Goal: Answer question/provide support: Answer question/provide support

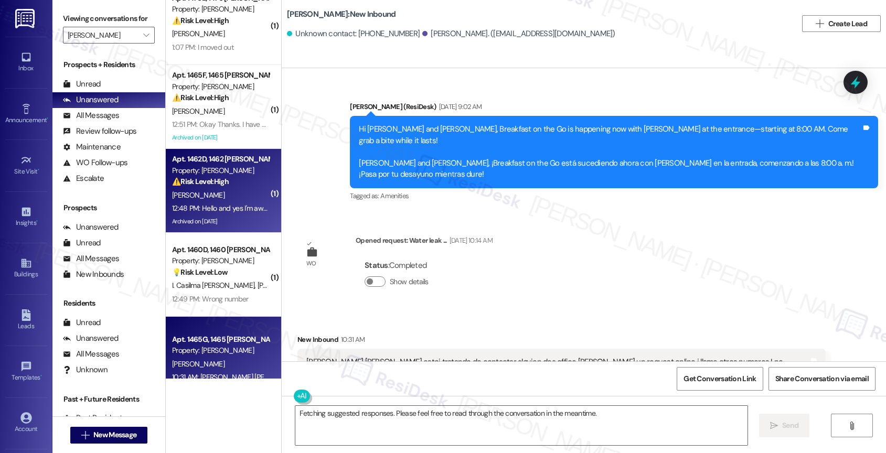
scroll to position [41, 0]
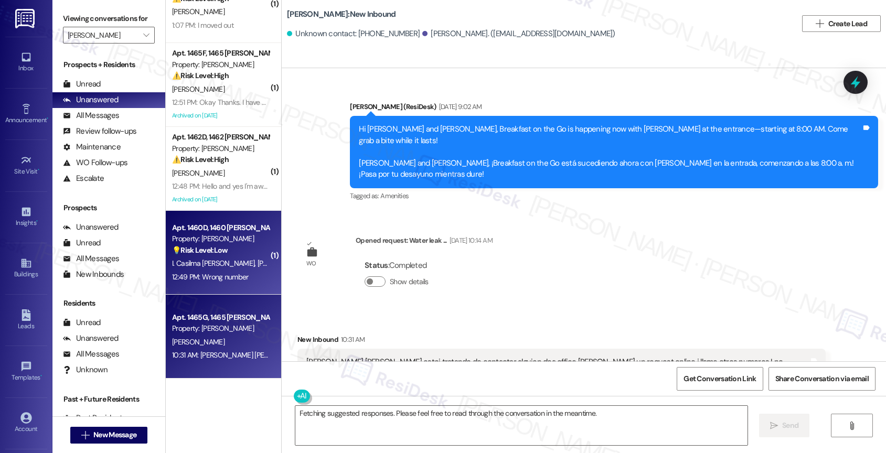
click at [214, 250] on strong "💡 Risk Level: Low" at bounding box center [200, 250] width 56 height 9
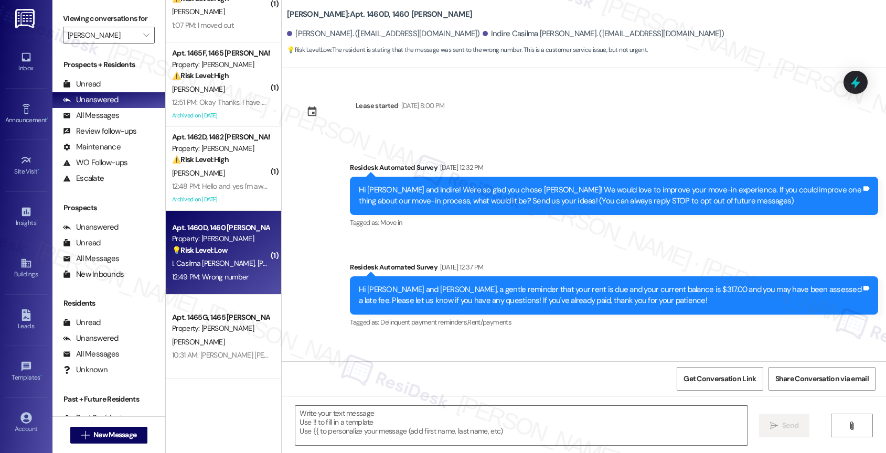
scroll to position [1679, 0]
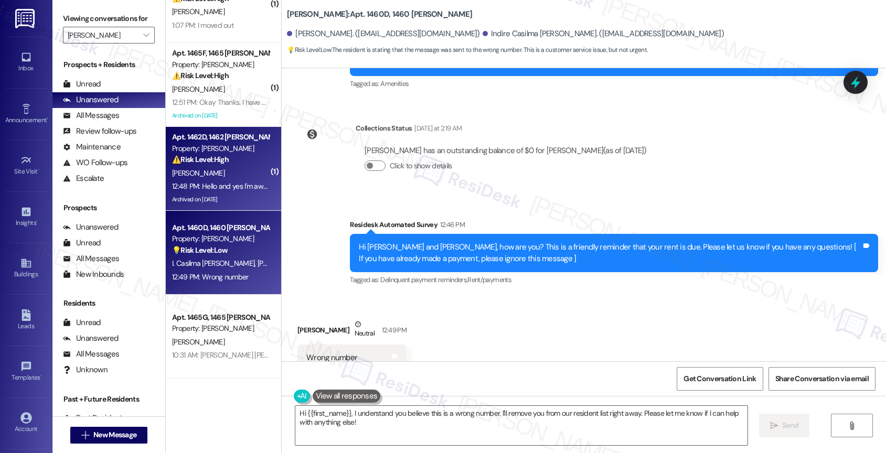
click at [192, 150] on div "Property: [PERSON_NAME]" at bounding box center [220, 148] width 97 height 11
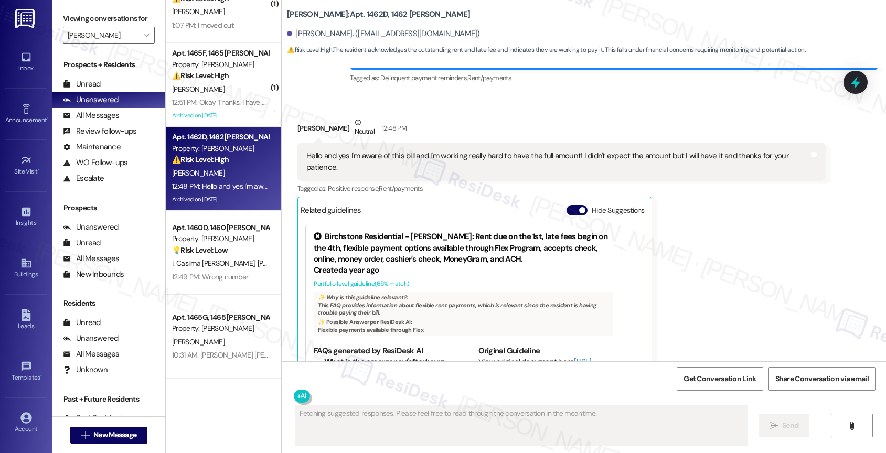
scroll to position [6461, 0]
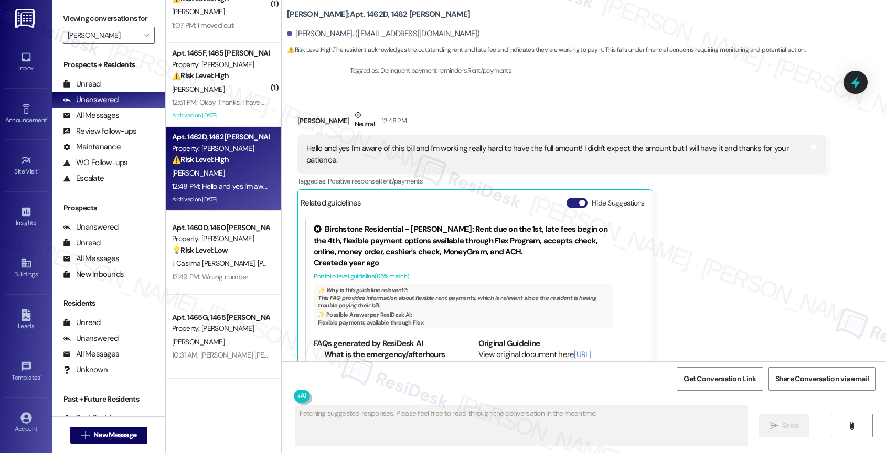
click at [572, 198] on button "Hide Suggestions" at bounding box center [577, 203] width 21 height 10
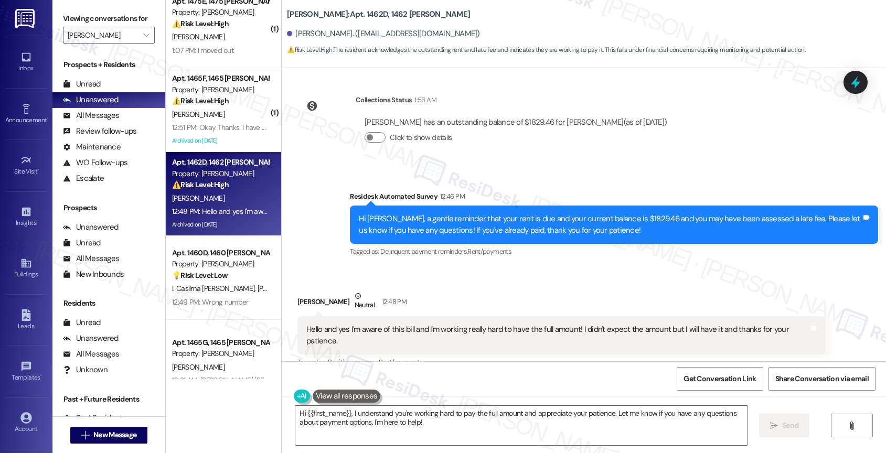
scroll to position [0, 0]
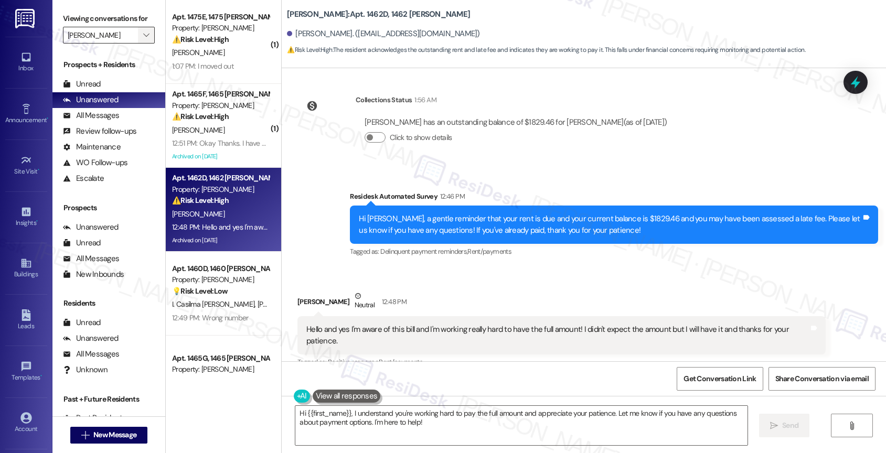
click at [143, 39] on icon "" at bounding box center [146, 35] width 6 height 8
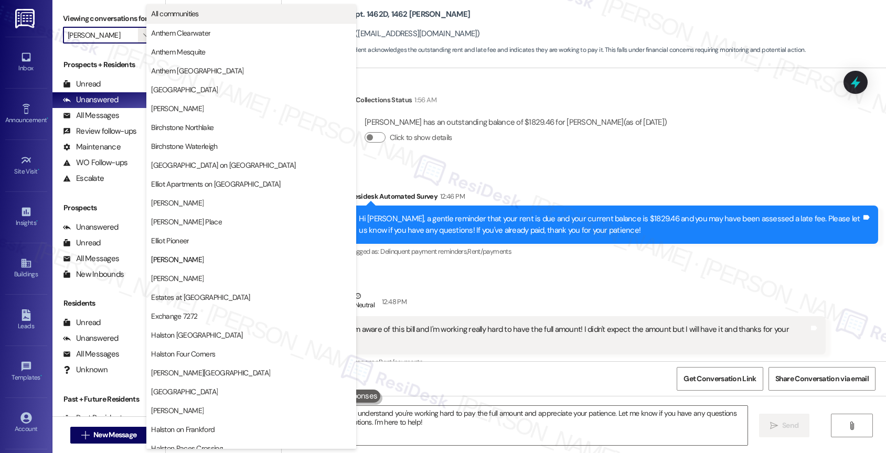
click at [203, 12] on span "All communities" at bounding box center [251, 13] width 200 height 10
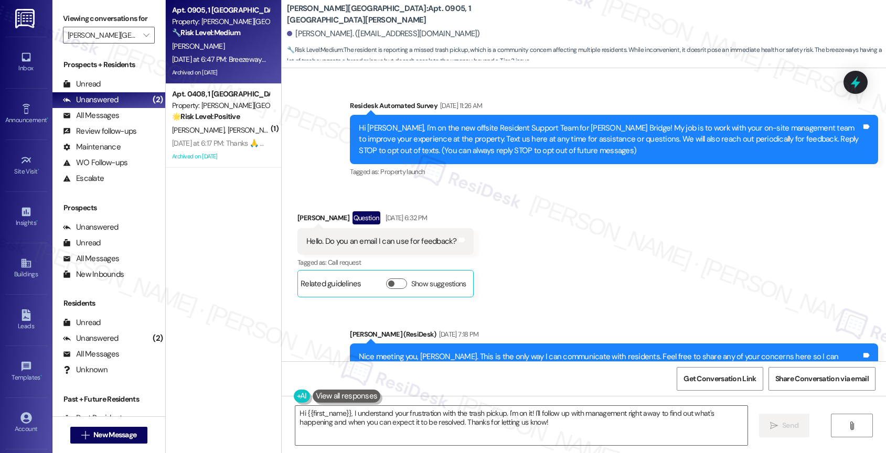
scroll to position [9552, 0]
